Goal: Find specific fact: Find specific fact

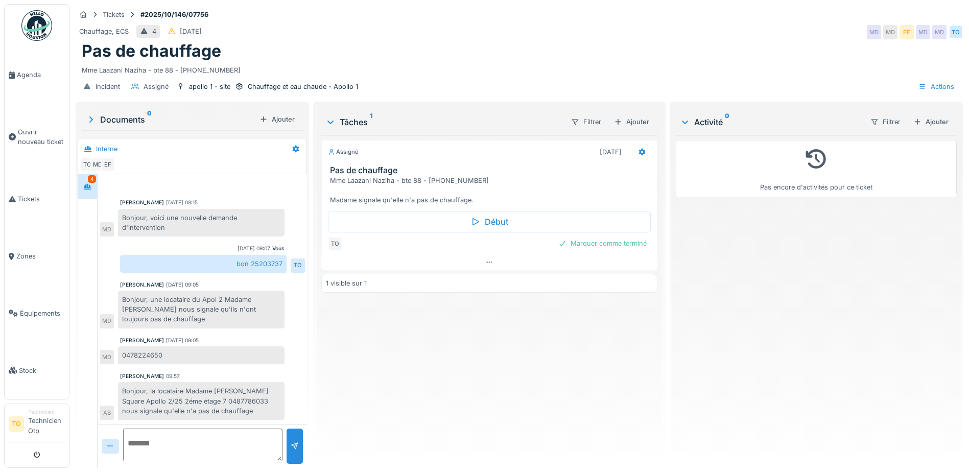
scroll to position [8, 0]
drag, startPoint x: 123, startPoint y: 374, endPoint x: 263, endPoint y: 401, distance: 142.9
click at [263, 401] on div "Bonjour, la locataire Madame Marie Catherine KAYAERT Square Apollo 2/25 2éme ét…" at bounding box center [201, 401] width 167 height 38
copy div "Bonjour, la locataire Madame Marie Catherine KAYAERT Square Apollo 2/25 2éme ét…"
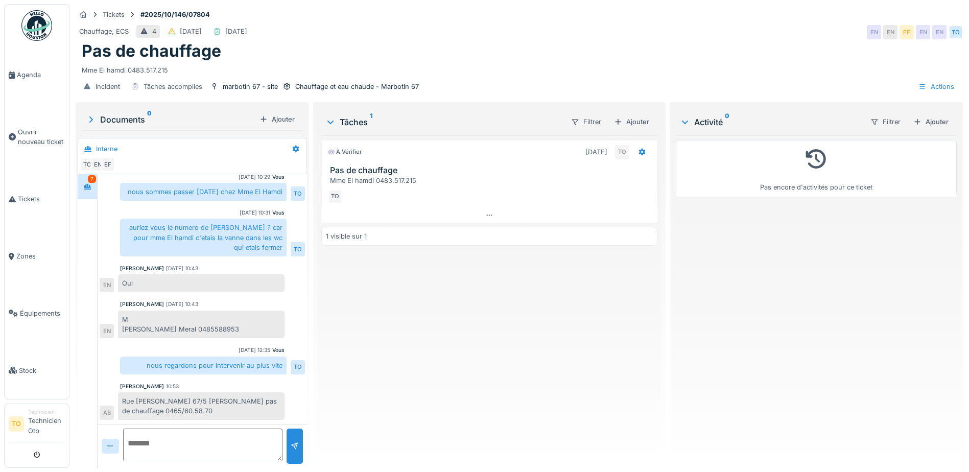
scroll to position [8, 0]
drag, startPoint x: 209, startPoint y: 392, endPoint x: 277, endPoint y: 406, distance: 69.2
click at [277, 406] on div "Rue [PERSON_NAME] 67/5 [PERSON_NAME] pas de chauffage 0465/60.58.70" at bounding box center [201, 406] width 167 height 28
copy div "[PERSON_NAME] pas de chauffage 0465/60.58.70"
